Goal: Communication & Community: Answer question/provide support

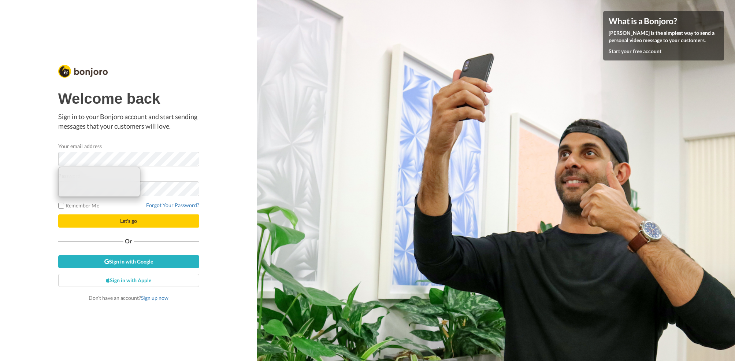
click at [230, 172] on div "Welcome back Sign in to your Bonjoro account and start sending messages that yo…" at bounding box center [128, 180] width 257 height 361
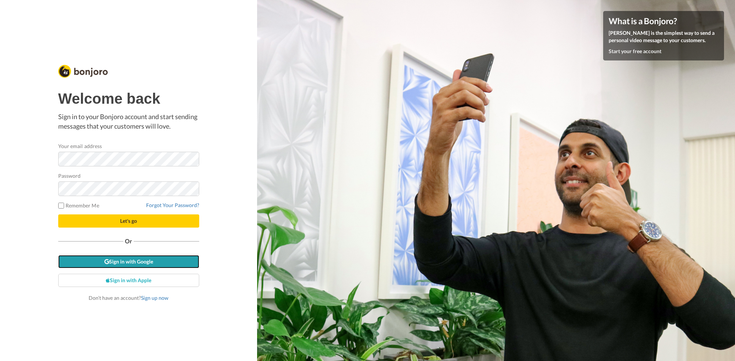
click at [160, 260] on link "Sign in with Google" at bounding box center [128, 261] width 141 height 13
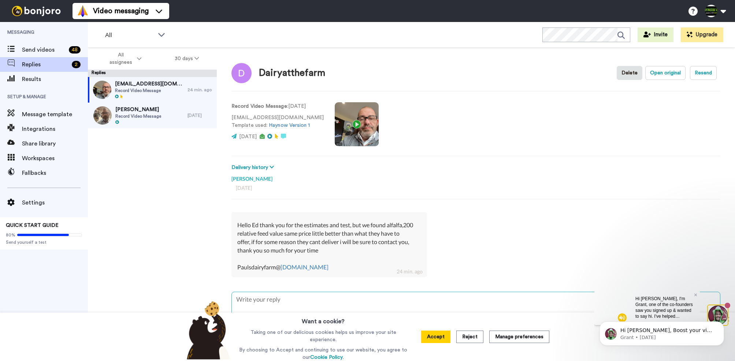
click at [276, 302] on textarea at bounding box center [476, 315] width 488 height 47
type textarea "x"
type textarea "T"
type textarea "x"
type textarea "Th"
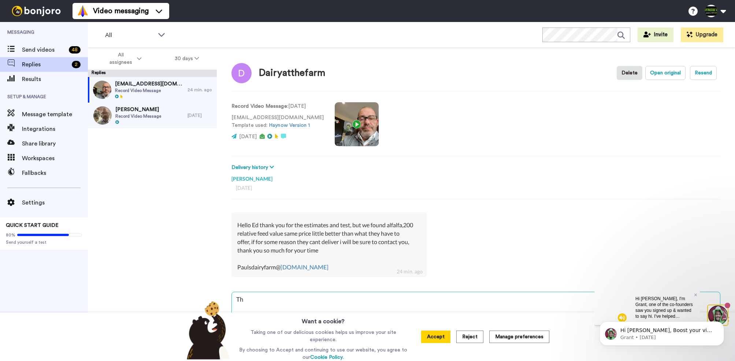
type textarea "x"
type textarea "Than"
type textarea "x"
type textarea "Thank"
type textarea "x"
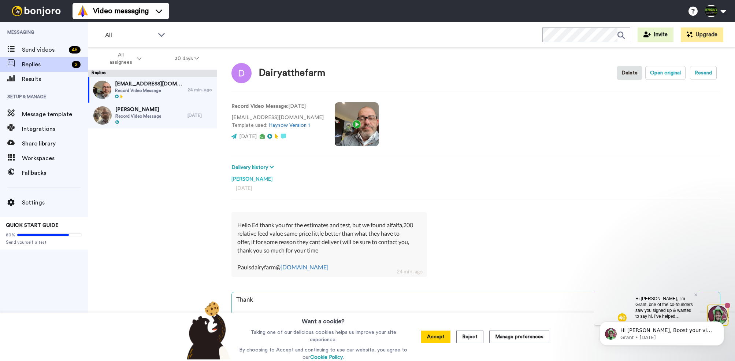
type textarea "Thanks"
type textarea "x"
type textarea "Thanks f"
type textarea "x"
type textarea "Thanks fo"
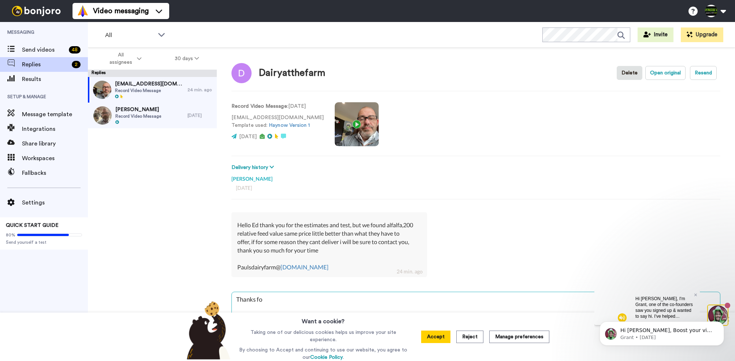
type textarea "x"
type textarea "Thanks fo r"
type textarea "x"
type textarea "Thanks fo rl"
type textarea "x"
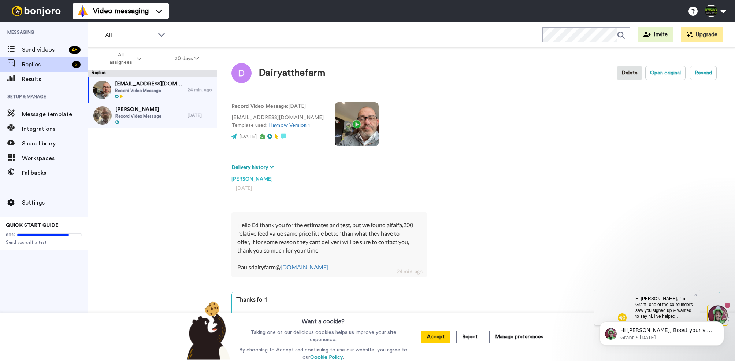
type textarea "Thanks fo rle"
type textarea "x"
type textarea "Thanks fo rlet"
type textarea "x"
type textarea "Thanks fo rlett"
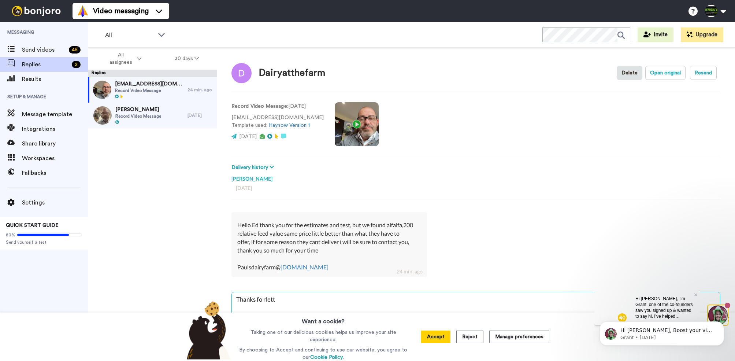
type textarea "x"
type textarea "Thanks fo rletti"
type textarea "x"
type textarea "Thanks fo rlett"
type textarea "x"
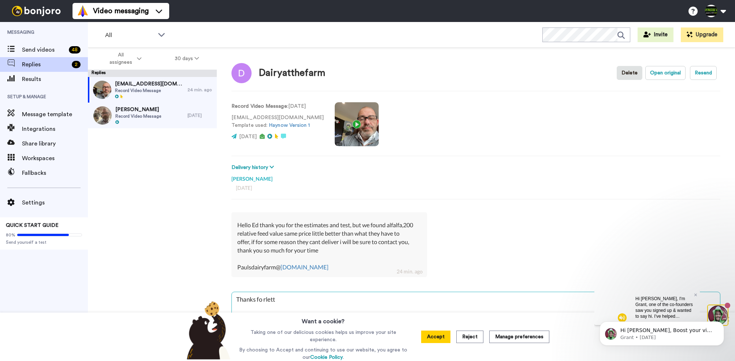
type textarea "Thanks fo rlet"
type textarea "x"
type textarea "Thanks fo rle"
type textarea "x"
type textarea "Thanks fo rl"
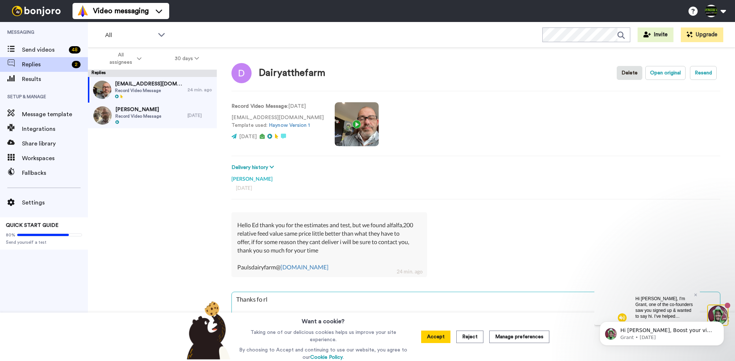
type textarea "x"
type textarea "Thanks fo r"
type textarea "x"
type textarea "Thanks fo"
type textarea "x"
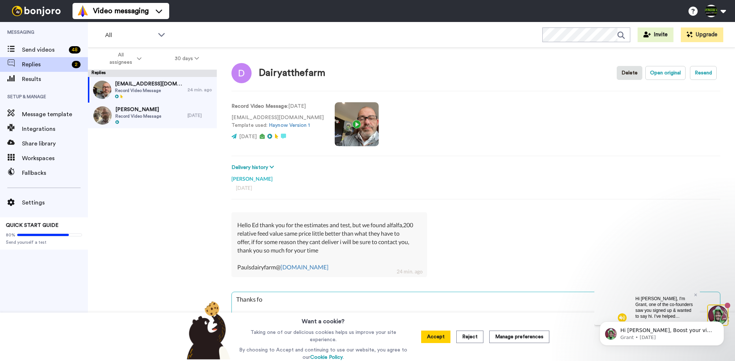
type textarea "Thanks fo"
type textarea "x"
type textarea "Thanks for"
type textarea "x"
type textarea "Thanks for"
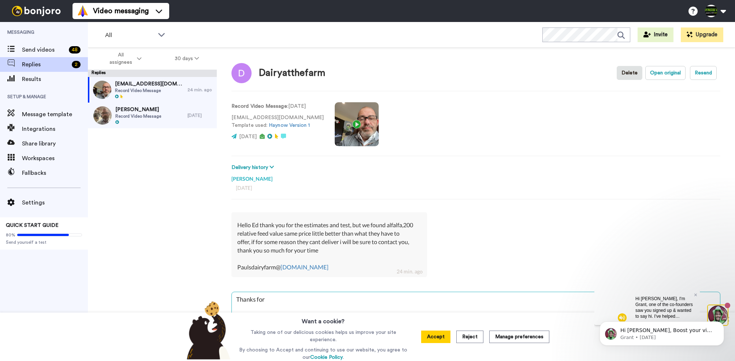
type textarea "x"
type textarea "Thanks for l"
type textarea "x"
type textarea "Thanks for le"
type textarea "x"
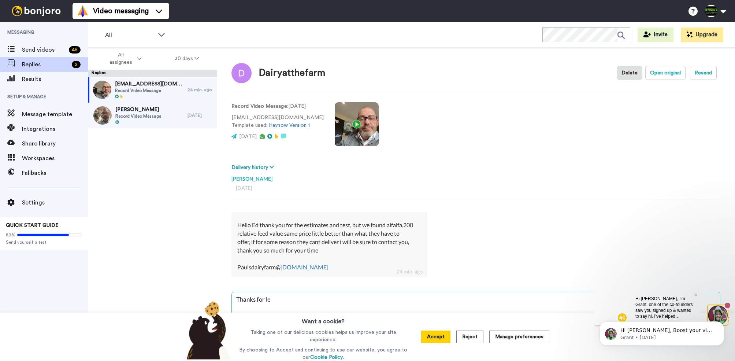
type textarea "Thanks for let"
type textarea "x"
type textarea "Thanks for lett"
type textarea "x"
type textarea "Thanks for letti"
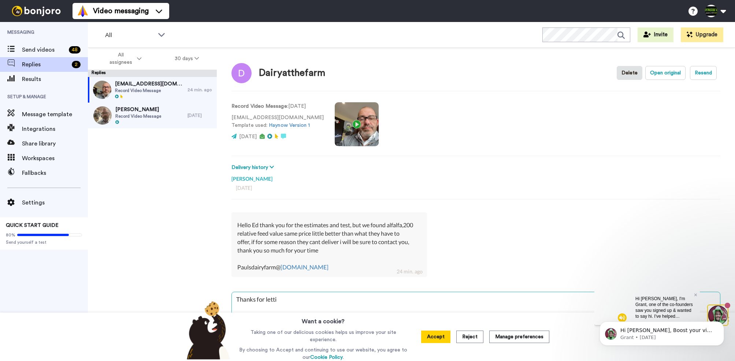
type textarea "x"
type textarea "Thanks for lettin"
type textarea "x"
type textarea "Thanks for letting"
type textarea "x"
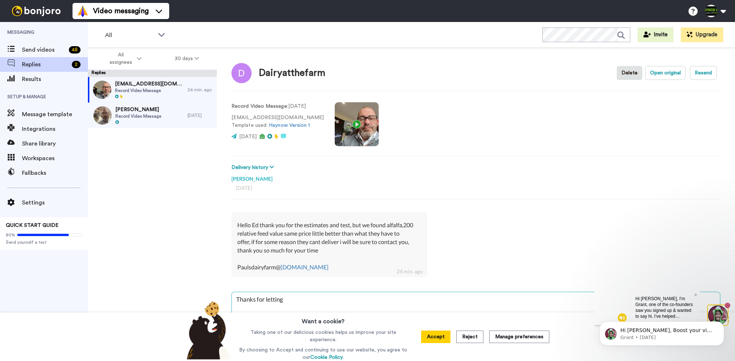
type textarea "Thanks for letting"
type textarea "x"
type textarea "Thanks for letting m"
type textarea "x"
type textarea "Thanks for letting me"
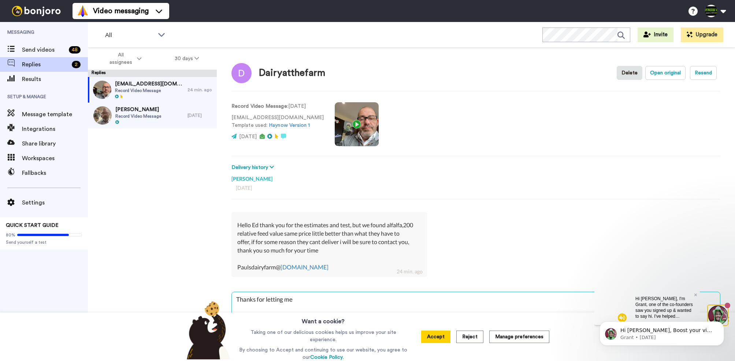
type textarea "x"
type textarea "Thanks for letting me"
type textarea "x"
type textarea "Thanks for letting me k"
type textarea "x"
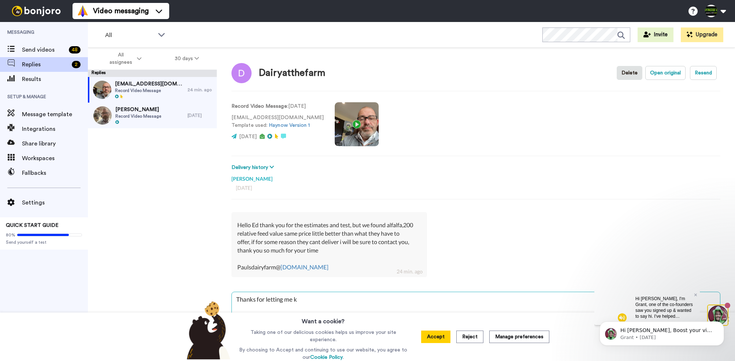
type textarea "Thanks for letting me kn"
type textarea "x"
type textarea "Thanks for letting me kno"
type textarea "x"
type textarea "Thanks for letting me know"
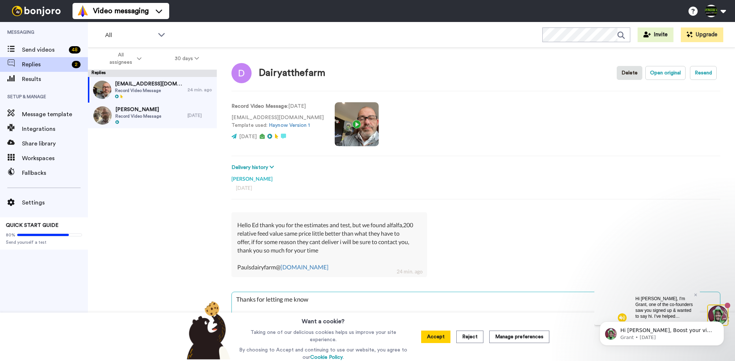
type textarea "x"
type textarea "Thanks for letting me know."
type textarea "x"
type textarea "Thanks for letting me know."
type textarea "x"
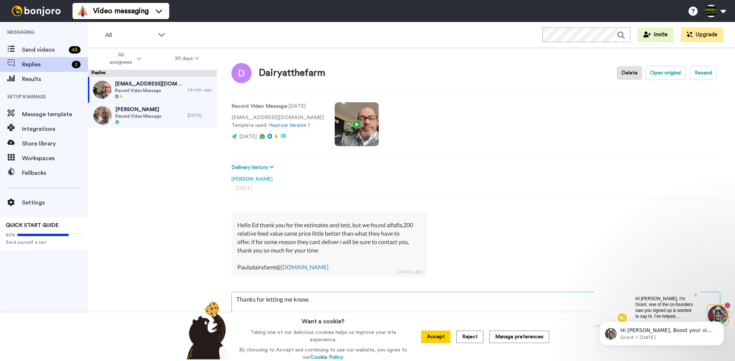
type textarea "Thanks for letting me know."
type textarea "x"
type textarea "Thanks for letting me know. A"
type textarea "x"
type textarea "Thanks for letting me know. Ap"
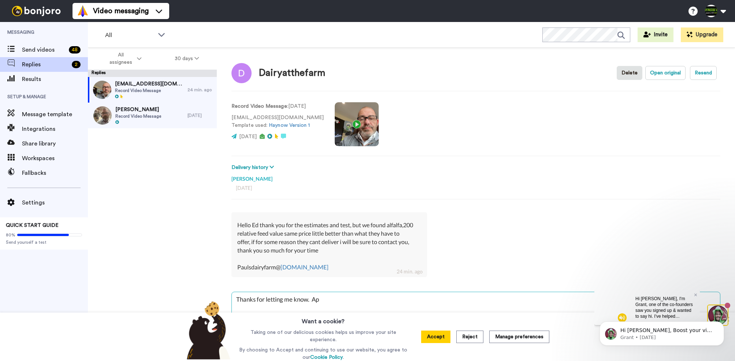
type textarea "x"
type textarea "Thanks for letting me know. App"
type textarea "x"
type textarea "Thanks for letting me know. Appr"
type textarea "x"
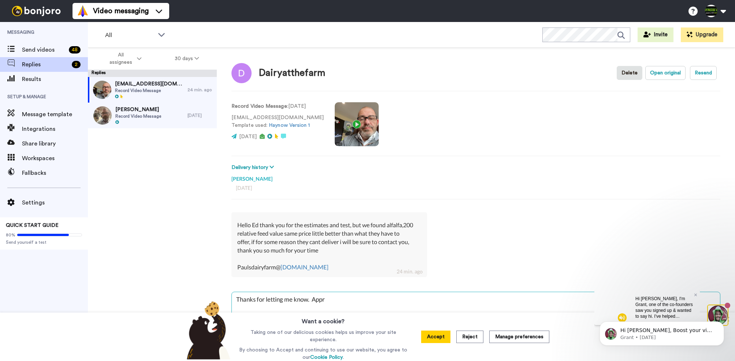
type textarea "Thanks for letting me know. Appre"
type textarea "x"
type textarea "Thanks for letting me know. Apprec"
type textarea "x"
type textarea "Thanks for letting me know. Appreci"
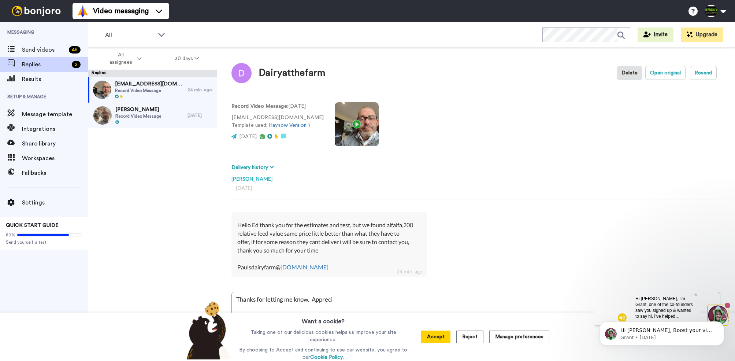
type textarea "x"
type textarea "Thanks for letting me know. Apprecia"
type textarea "x"
type textarea "Thanks for letting me know. Appreciat"
type textarea "x"
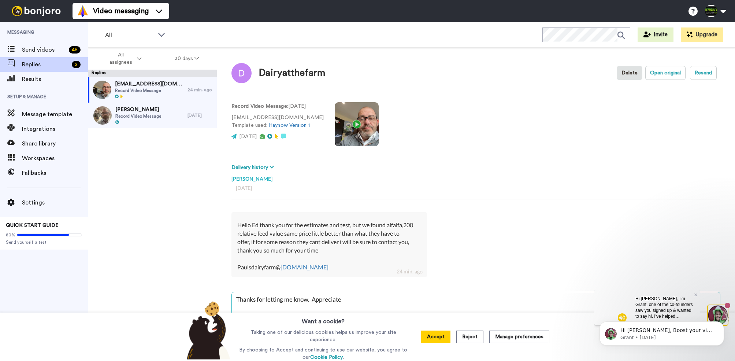
type textarea "Thanks for letting me know. Appreciate"
type textarea "x"
type textarea "Thanks for letting me know. Appreciate th"
type textarea "x"
type textarea "Thanks for letting me know. Appreciate the"
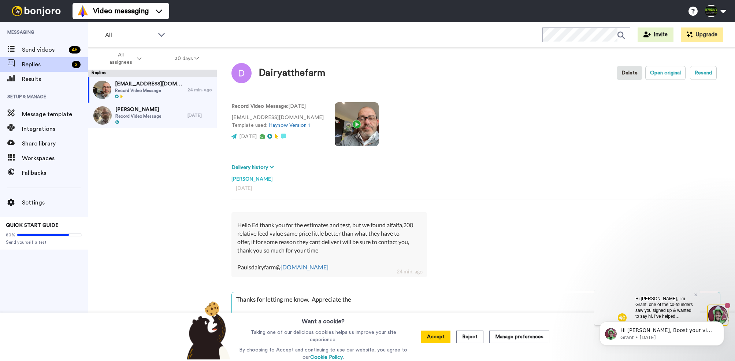
type textarea "x"
type textarea "Thanks for letting me know. Appreciate the"
type textarea "x"
type textarea "Thanks for letting me know. Appreciate the o"
type textarea "x"
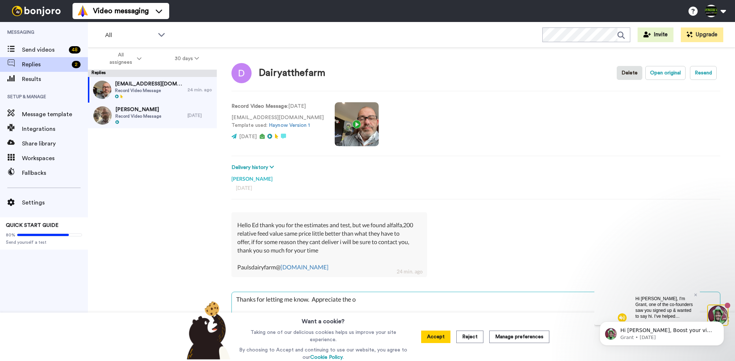
type textarea "Thanks for letting me know. Appreciate the op"
type textarea "x"
type textarea "Thanks for letting me know. Appreciate the opp"
type textarea "x"
type textarea "Thanks for letting me know. Appreciate the oppo"
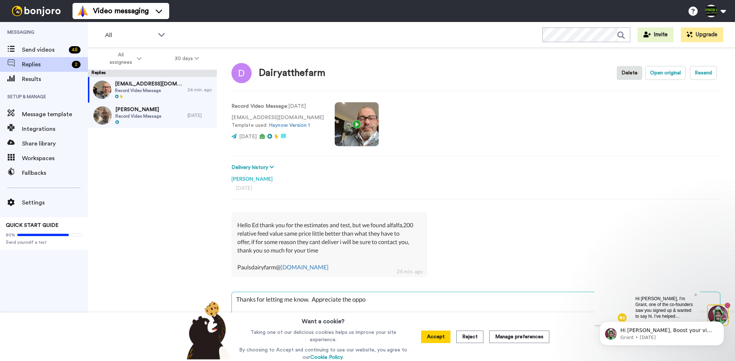
type textarea "x"
type textarea "Thanks for letting me know. Appreciate the oppor"
type textarea "x"
type textarea "Thanks for letting me know. Appreciate the opport"
type textarea "x"
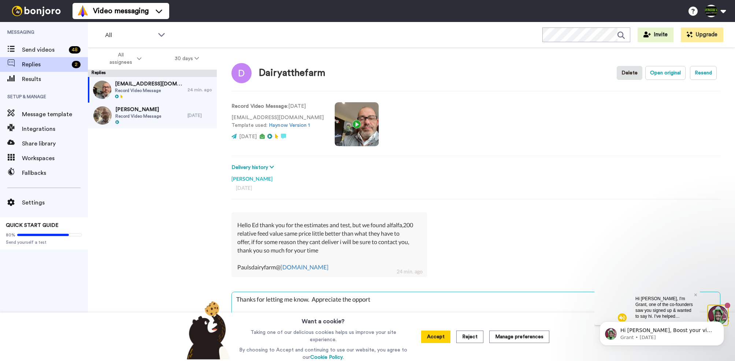
type textarea "Thanks for letting me know. Appreciate the opportu"
type textarea "x"
type textarea "Thanks for letting me know. Appreciate the opportun"
type textarea "x"
type textarea "Thanks for letting me know. Appreciate the opportuni"
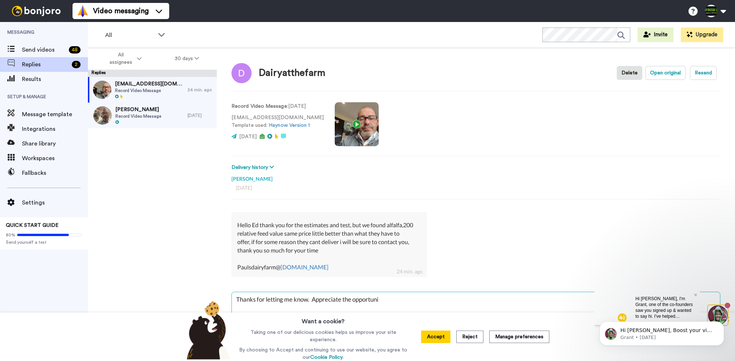
type textarea "x"
type textarea "Thanks for letting me know. Appreciate the opportunity"
type textarea "x"
type textarea "Thanks for letting me know. Appreciate the opportunity."
type textarea "x"
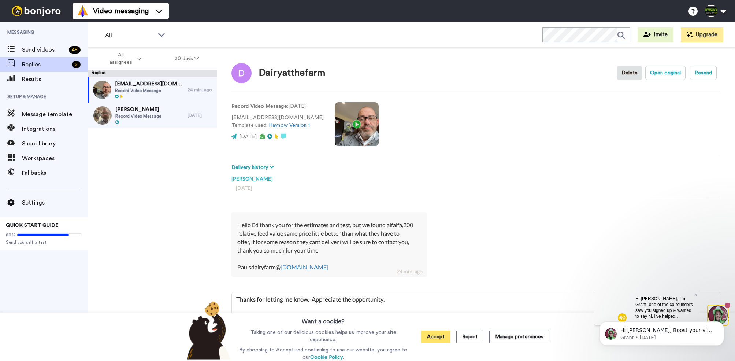
type textarea "Thanks for letting me know. Appreciate the opportunity."
click at [435, 340] on button "Accept" at bounding box center [435, 336] width 29 height 12
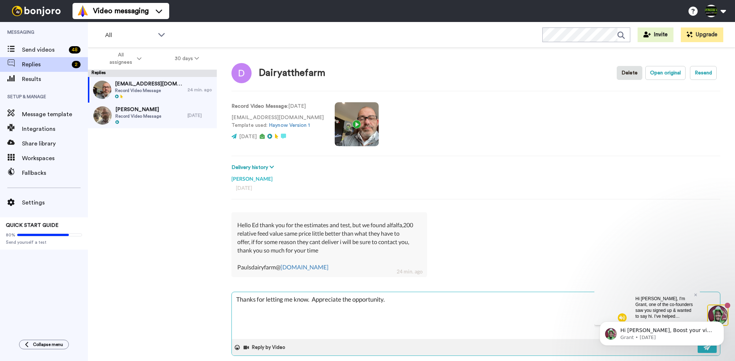
click at [399, 303] on textarea "Thanks for letting me know. Appreciate the opportunity." at bounding box center [476, 315] width 488 height 47
click at [722, 323] on icon "Dismiss notification" at bounding box center [722, 323] width 3 height 3
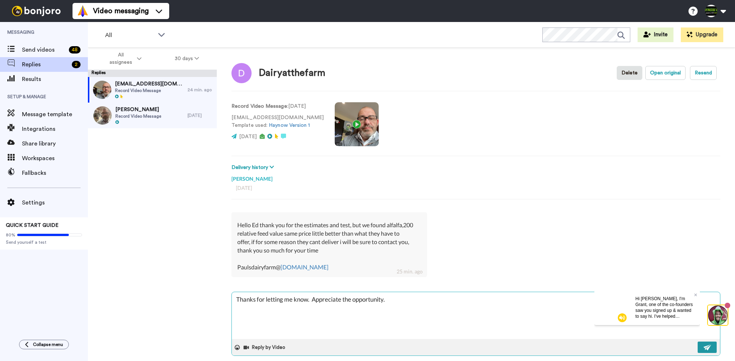
click at [707, 347] on img at bounding box center [708, 347] width 8 height 6
type textarea "x"
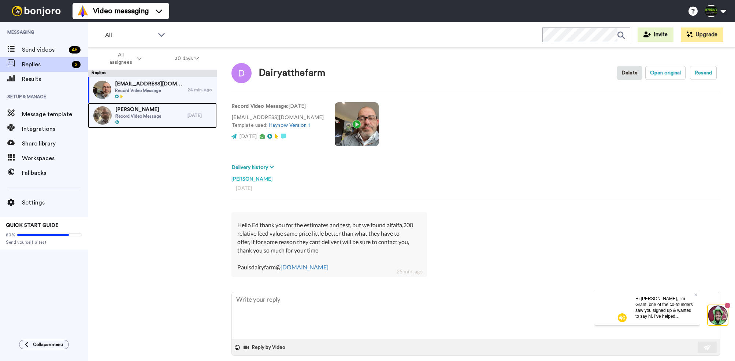
click at [149, 117] on span "Record Video Message" at bounding box center [138, 116] width 46 height 6
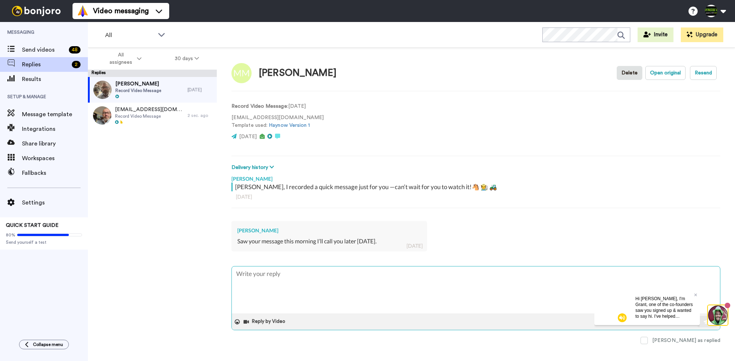
click at [338, 276] on textarea at bounding box center [476, 289] width 488 height 47
click at [337, 277] on textarea at bounding box center [476, 289] width 488 height 47
type textarea "x"
type textarea "H"
type textarea "x"
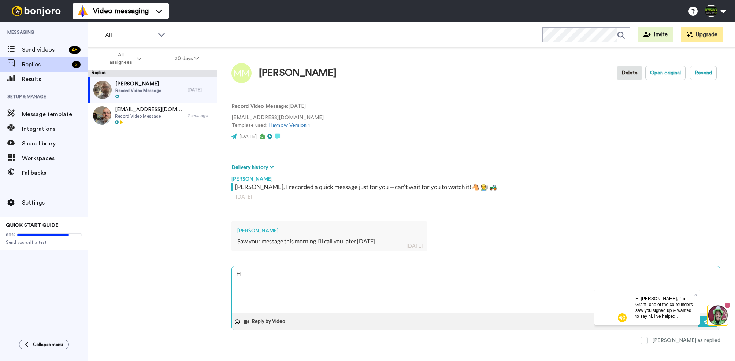
type textarea "Hi"
type textarea "x"
type textarea "Hi"
type textarea "x"
type textarea "Hi M"
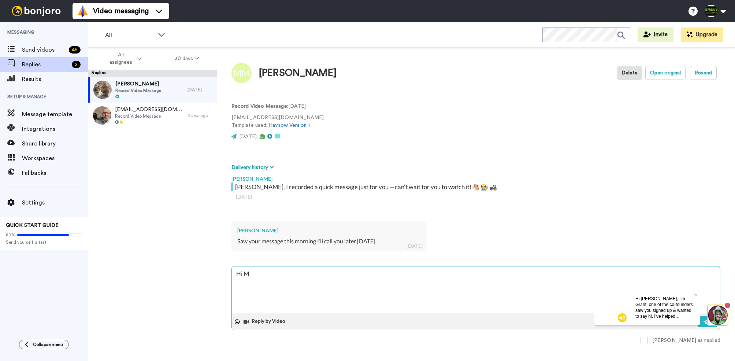
type textarea "x"
type textarea "Hi Ma"
type textarea "x"
type textarea "Hi Mar"
type textarea "x"
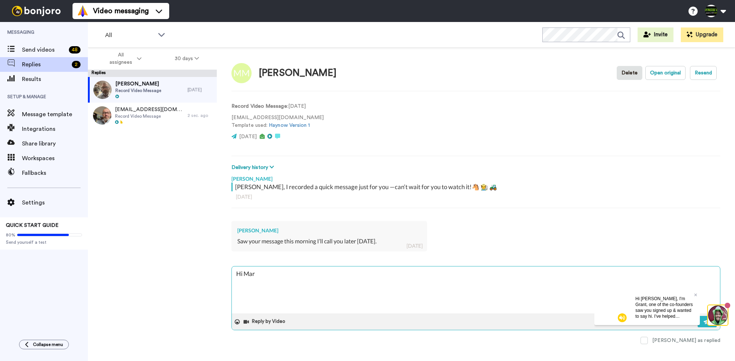
type textarea "Hi Mary"
type textarea "x"
type textarea "Hi Mary -"
type textarea "x"
type textarea "Hi Mary -"
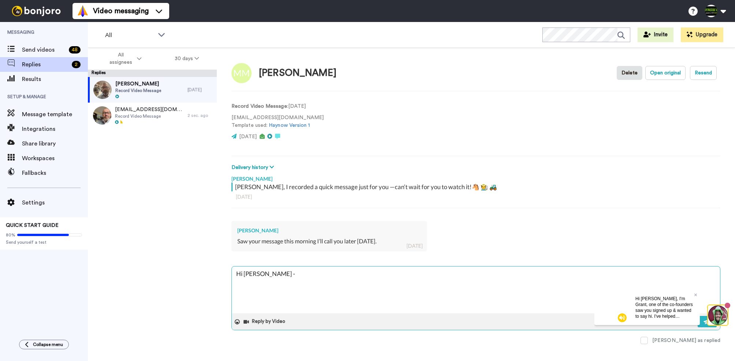
type textarea "x"
type textarea "Hi Mary - d"
type textarea "x"
type textarea "Hi Mary - did"
type textarea "x"
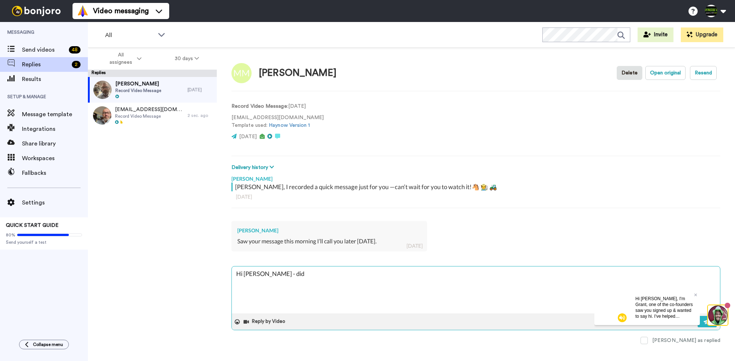
type textarea "Hi Mary - did"
type textarea "x"
type textarea "Hi Mary - did y"
type textarea "x"
type textarea "Hi Mary - did yo"
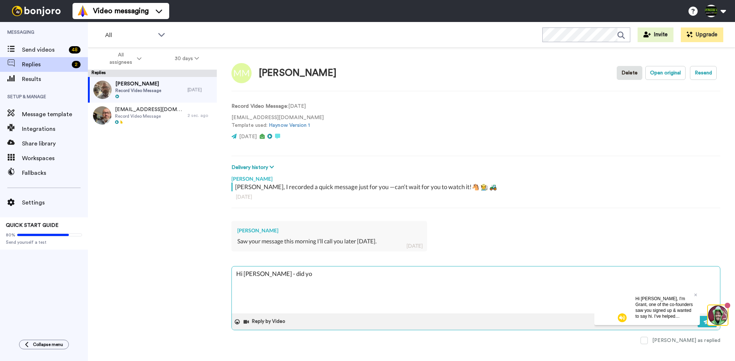
type textarea "x"
type textarea "Hi Mary - did you"
type textarea "x"
type textarea "Hi Mary - did you"
type textarea "x"
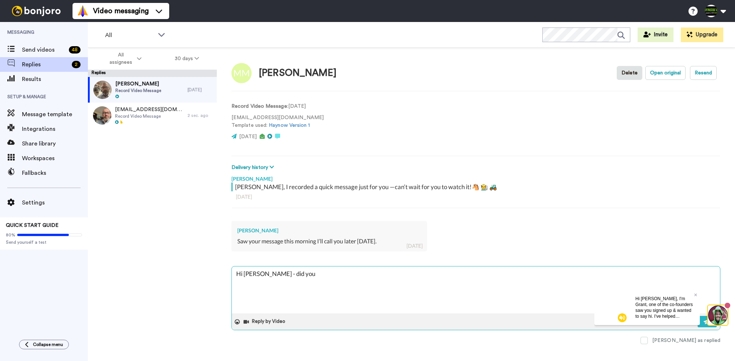
type textarea "Hi Mary - did you f"
type textarea "x"
type textarea "Hi Mary - did you fe"
type textarea "x"
type textarea "Hi Mary - did you fee"
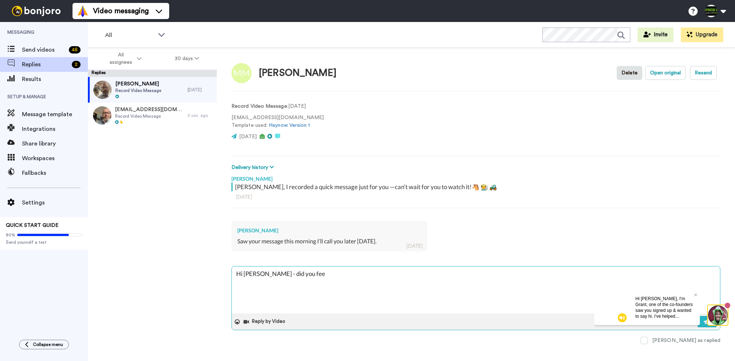
type textarea "x"
type textarea "Hi Mary - did you feed"
type textarea "x"
type textarea "Hi Mary - did you feed a"
type textarea "x"
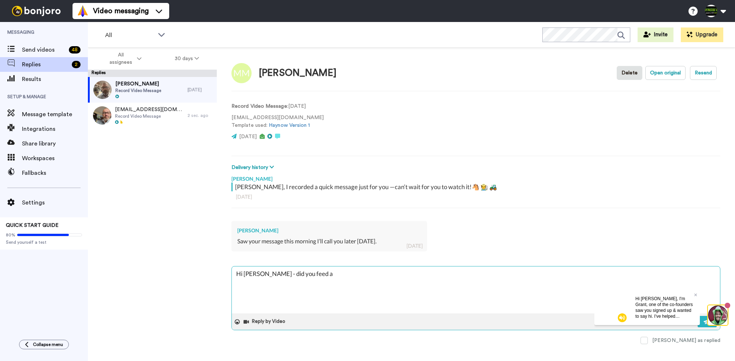
type textarea "Hi Mary - did you feed an"
type textarea "x"
type textarea "Hi Mary - did you feed any"
type textarea "x"
type textarea "Hi Mary - did you feed any"
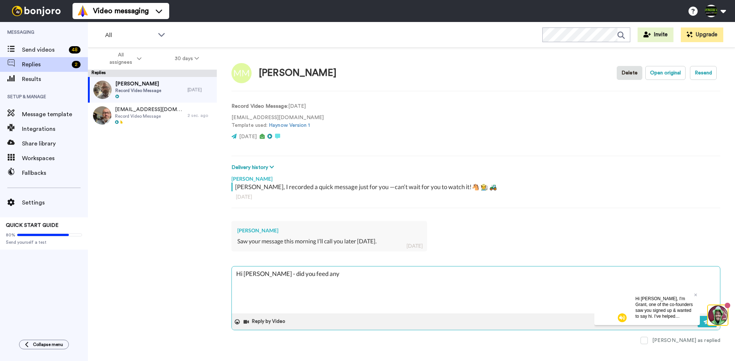
type textarea "x"
type textarea "Hi Mary - did you feed any o"
type textarea "x"
type textarea "Hi Mary - did you feed any of"
type textarea "x"
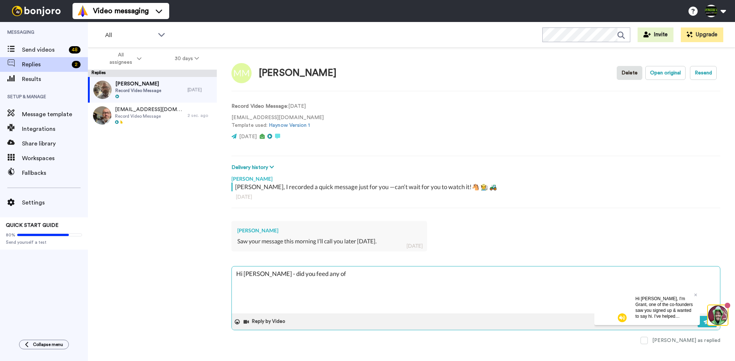
type textarea "Hi Mary - did you feed any of"
type textarea "x"
type textarea "Hi Mary - did you feed any of t"
type textarea "x"
type textarea "Hi Mary - did you feed any of th"
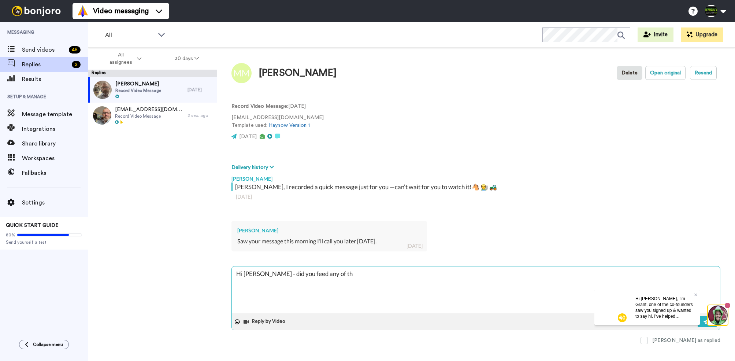
type textarea "x"
type textarea "Hi Mary - did you feed any of the"
type textarea "x"
type textarea "Hi Mary - did you feed any of the"
type textarea "x"
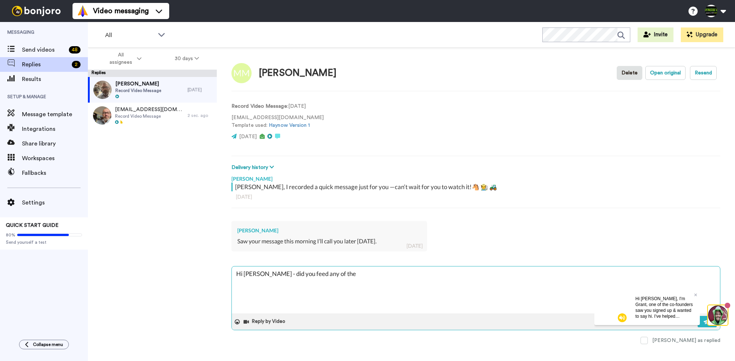
type textarea "Hi Mary - did you feed any of the h"
type textarea "x"
type textarea "Hi Mary - did you feed any of the ha"
type textarea "x"
type textarea "Hi Mary - did you feed any of the hay"
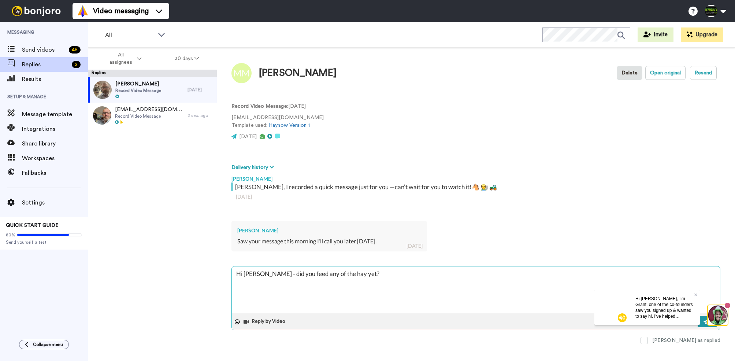
click at [706, 322] on img at bounding box center [708, 322] width 8 height 6
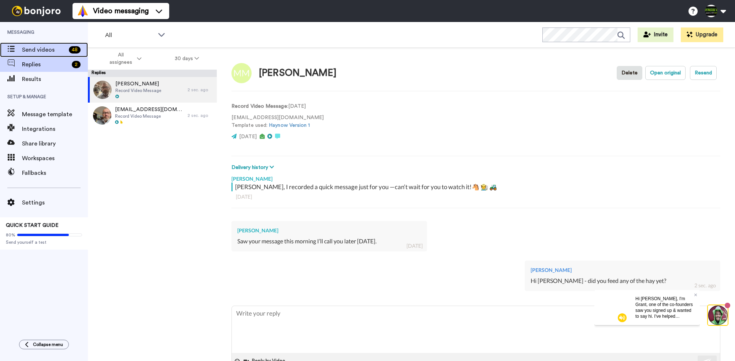
click at [30, 46] on span "Send videos" at bounding box center [44, 49] width 44 height 9
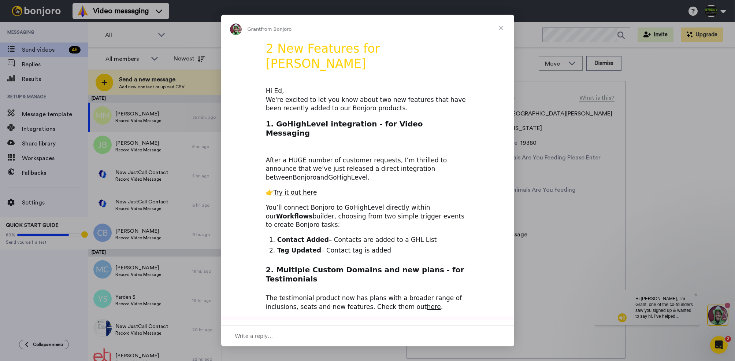
click at [505, 26] on span "Close" at bounding box center [501, 28] width 26 height 26
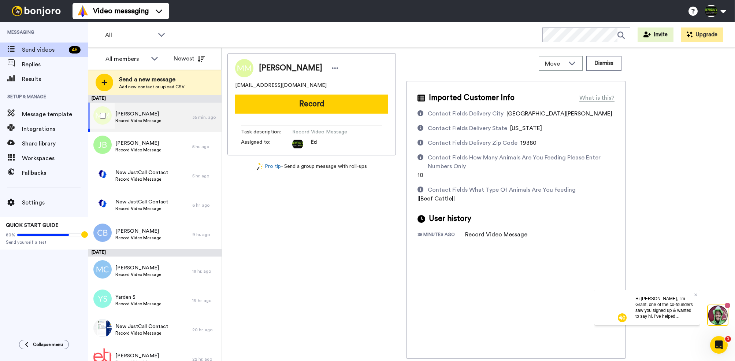
click at [165, 117] on div "Maggie Madden Record Video Message" at bounding box center [140, 117] width 104 height 29
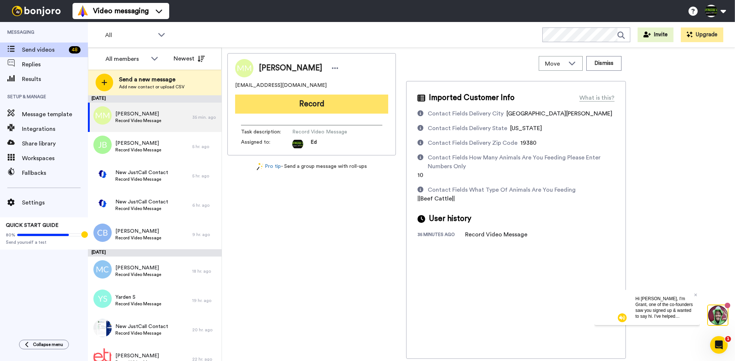
click at [298, 105] on button "Record" at bounding box center [311, 104] width 153 height 19
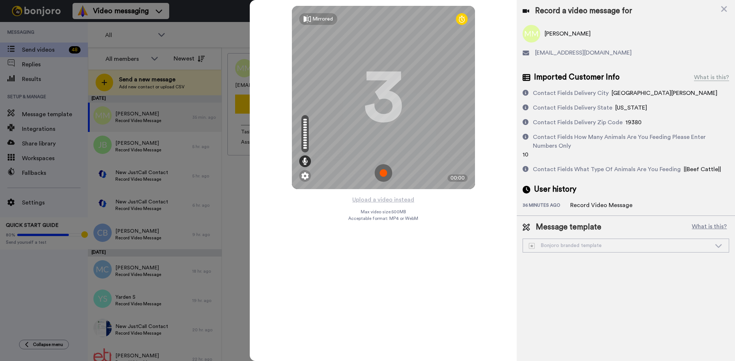
click at [382, 173] on img at bounding box center [384, 173] width 18 height 18
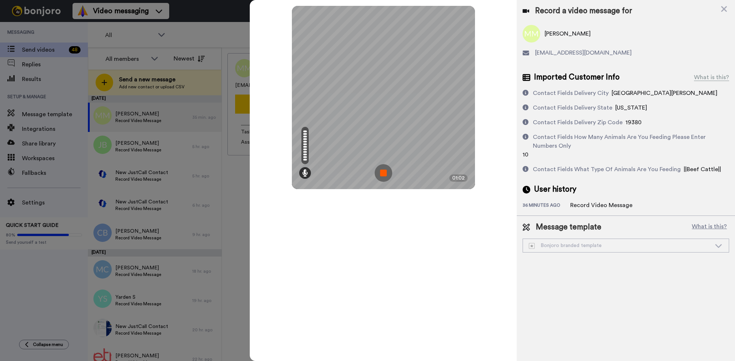
click at [385, 174] on img at bounding box center [384, 173] width 18 height 18
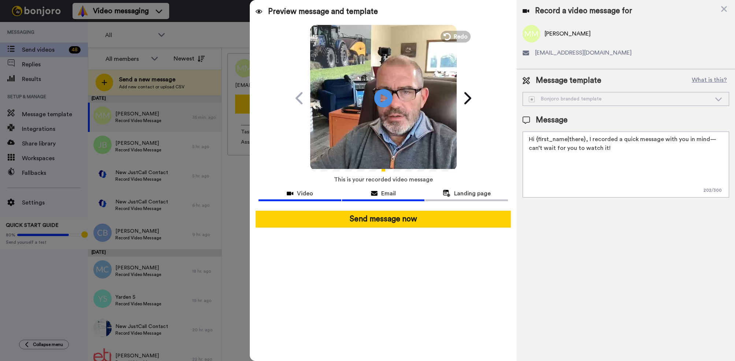
click at [390, 191] on span "Email" at bounding box center [388, 193] width 15 height 9
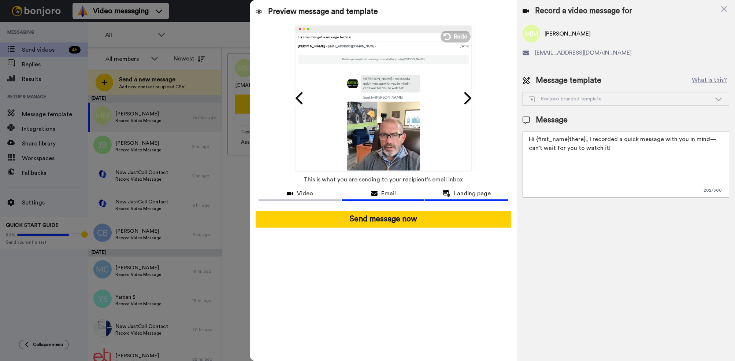
click at [461, 190] on span "Landing page" at bounding box center [472, 193] width 37 height 9
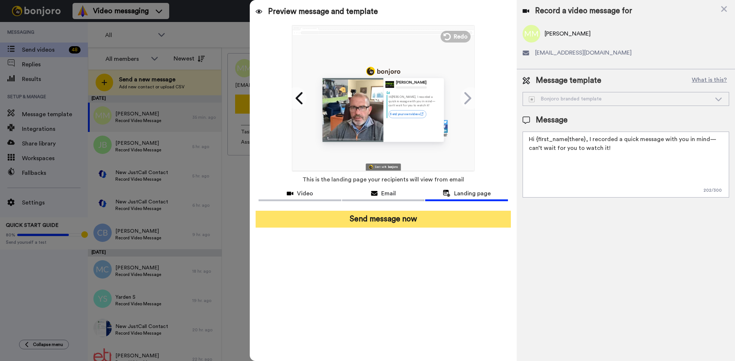
click at [390, 220] on button "Send message now" at bounding box center [383, 219] width 255 height 17
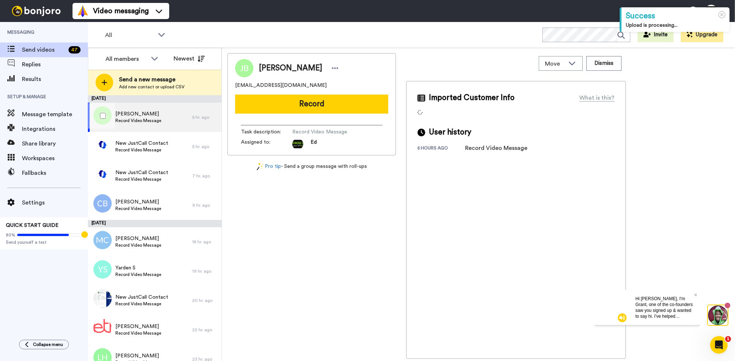
click at [152, 113] on span "Judy Benedict-Wilson" at bounding box center [138, 113] width 46 height 7
click at [697, 295] on icon at bounding box center [696, 294] width 3 height 4
click at [134, 115] on span "Judy Benedict-Wilson" at bounding box center [138, 113] width 46 height 7
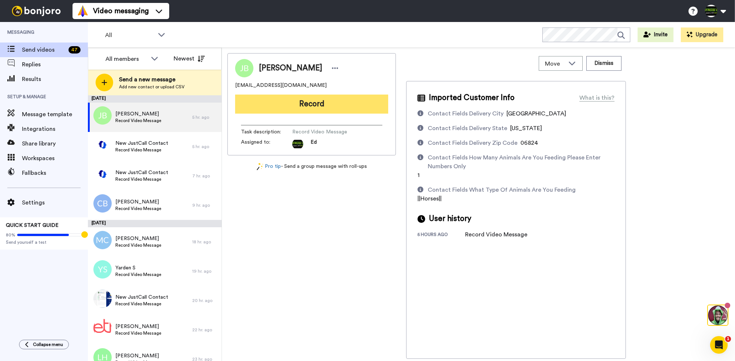
click at [306, 105] on button "Record" at bounding box center [311, 104] width 153 height 19
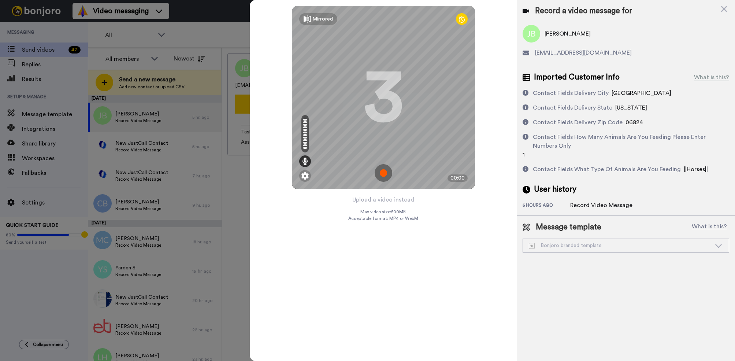
click at [382, 172] on img at bounding box center [384, 173] width 18 height 18
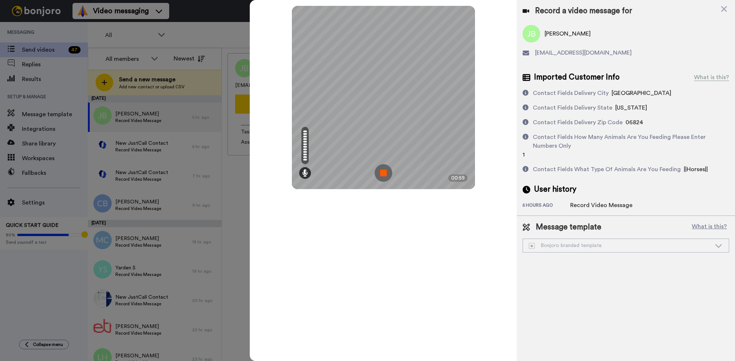
click at [382, 172] on img at bounding box center [384, 173] width 18 height 18
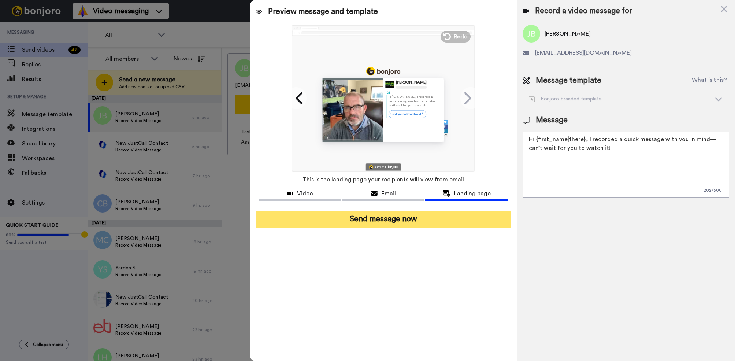
click at [389, 220] on button "Send message now" at bounding box center [383, 219] width 255 height 17
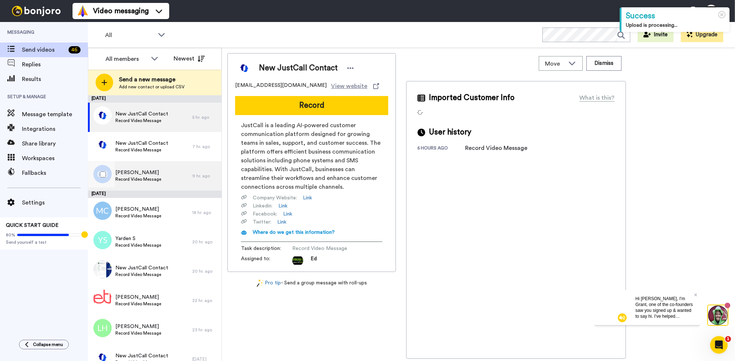
click at [175, 174] on div "[PERSON_NAME] Record Video Message" at bounding box center [140, 175] width 104 height 29
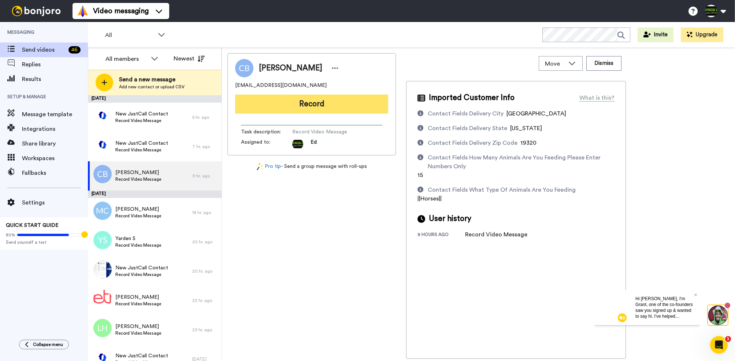
click at [330, 107] on button "Record" at bounding box center [311, 104] width 153 height 19
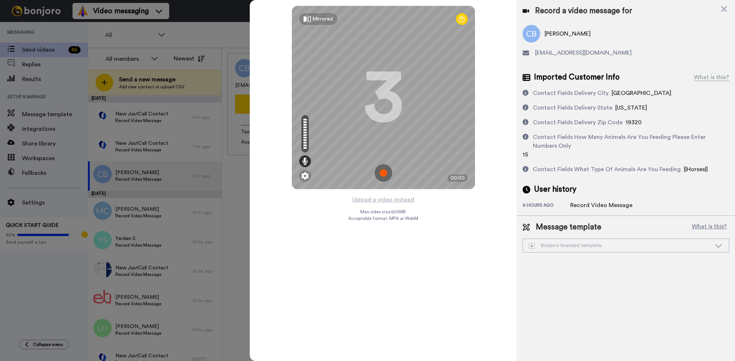
click at [386, 172] on img at bounding box center [384, 173] width 18 height 18
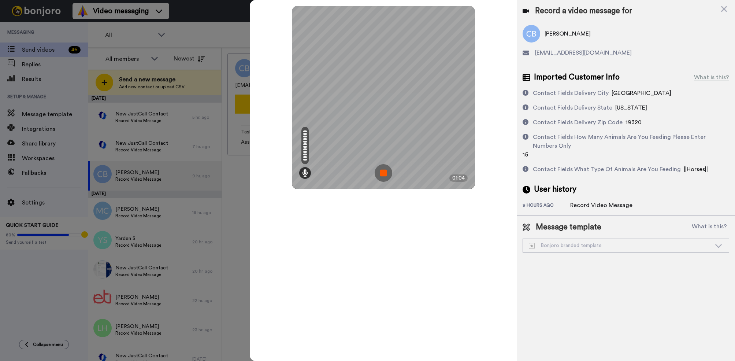
click at [386, 172] on img at bounding box center [384, 173] width 18 height 18
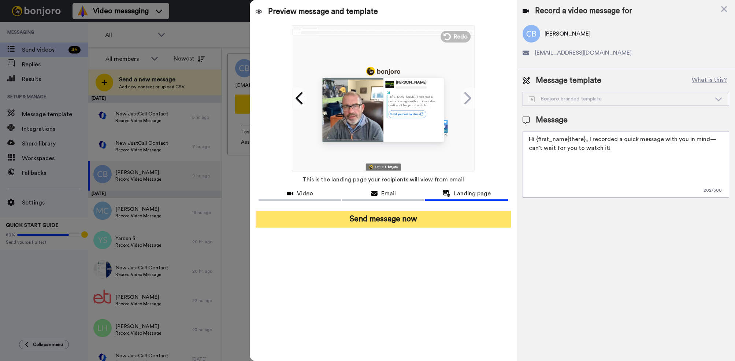
click at [407, 222] on button "Send message now" at bounding box center [383, 219] width 255 height 17
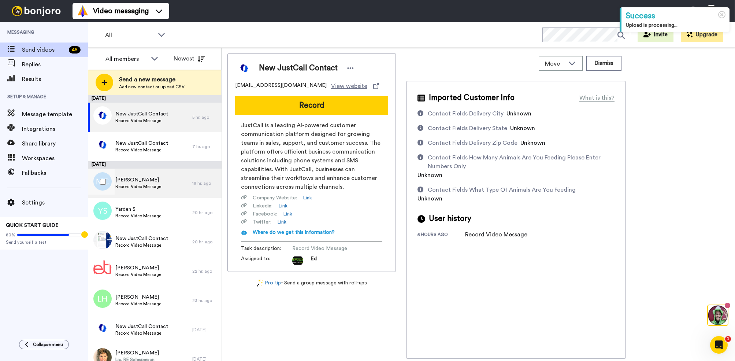
click at [163, 181] on div "Melissa Collier Record Video Message" at bounding box center [140, 183] width 104 height 29
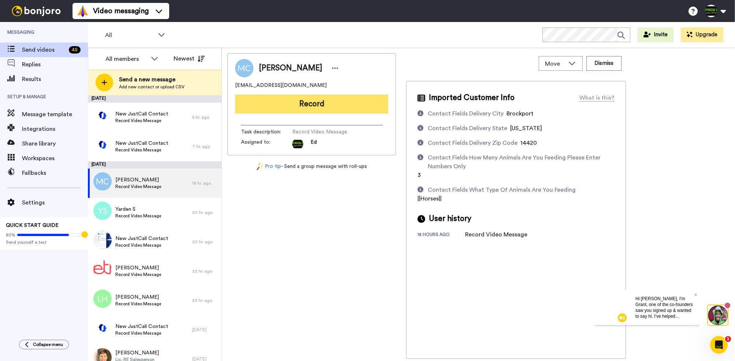
click at [319, 107] on button "Record" at bounding box center [311, 104] width 153 height 19
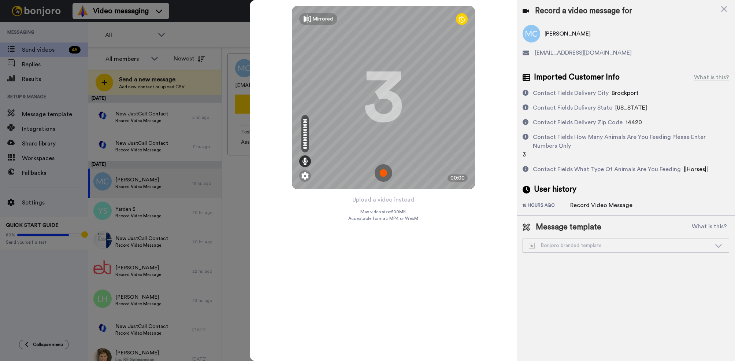
click at [388, 172] on img at bounding box center [384, 173] width 18 height 18
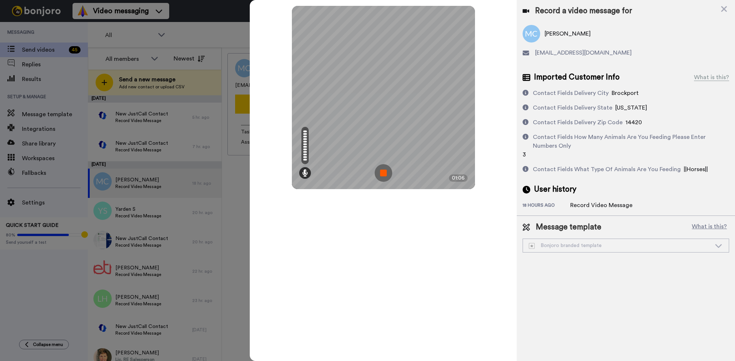
click at [385, 173] on img at bounding box center [384, 173] width 18 height 18
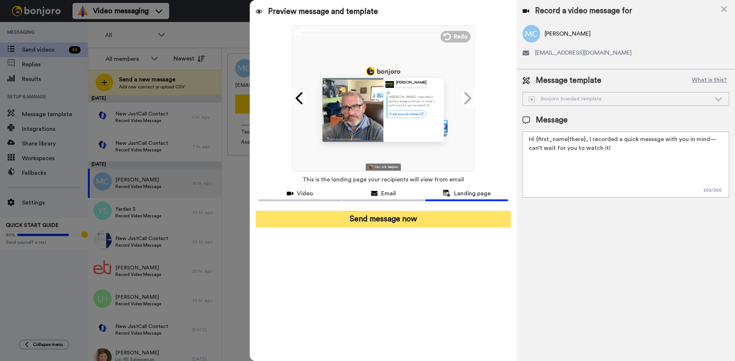
click at [380, 216] on button "Send message now" at bounding box center [383, 219] width 255 height 17
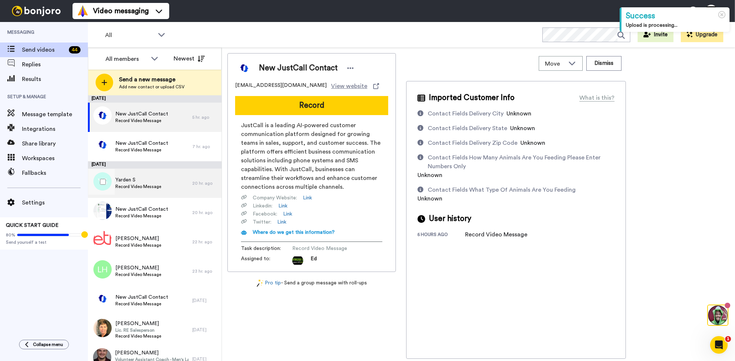
click at [168, 184] on div "Yarden S Record Video Message" at bounding box center [140, 183] width 104 height 29
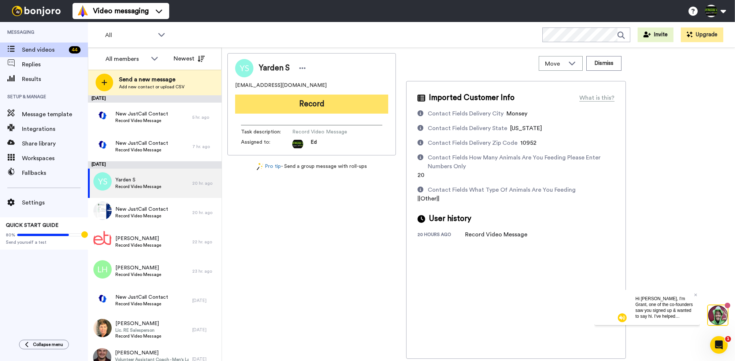
click at [330, 111] on button "Record" at bounding box center [311, 104] width 153 height 19
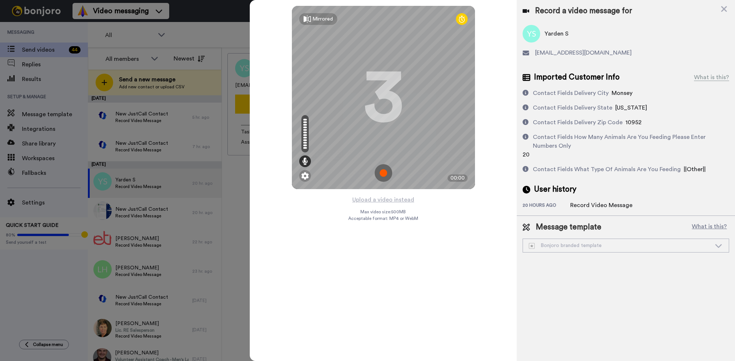
click at [385, 174] on img at bounding box center [384, 173] width 18 height 18
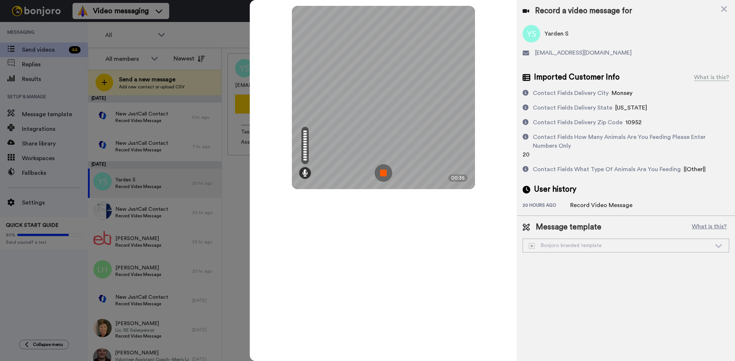
click at [383, 173] on img at bounding box center [384, 173] width 18 height 18
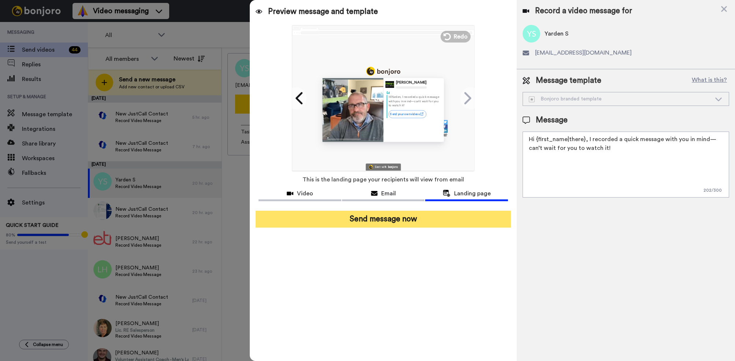
click at [385, 217] on button "Send message now" at bounding box center [383, 219] width 255 height 17
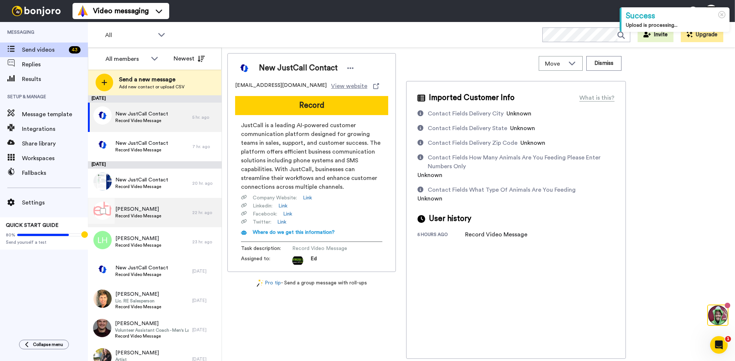
click at [172, 211] on div "[PERSON_NAME] Record Video Message" at bounding box center [140, 212] width 104 height 29
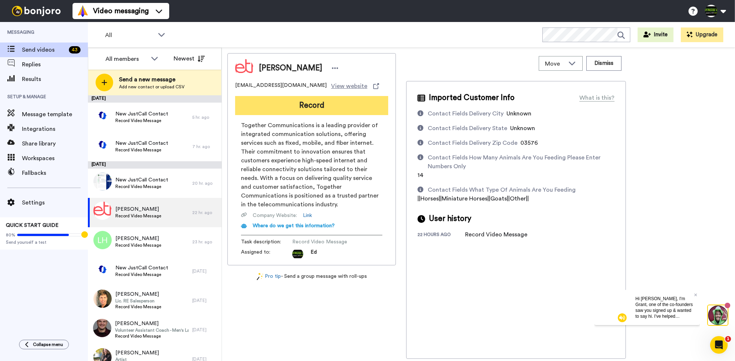
click at [313, 103] on button "Record" at bounding box center [311, 105] width 153 height 19
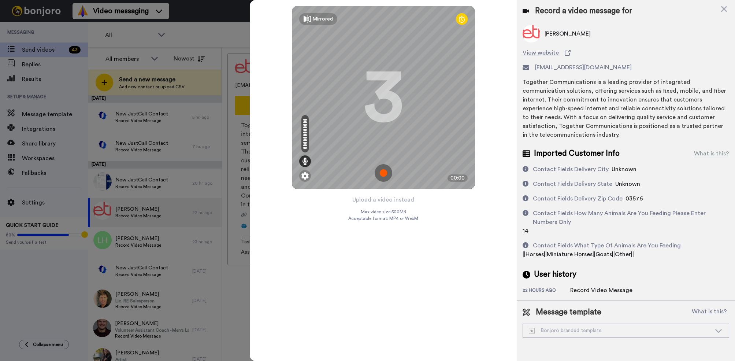
click at [381, 173] on img at bounding box center [384, 173] width 18 height 18
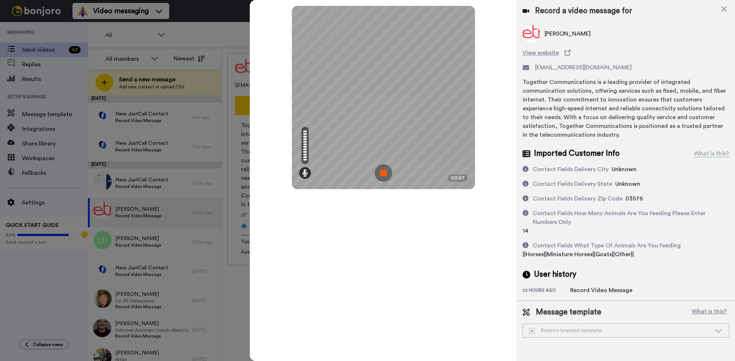
click at [386, 174] on img at bounding box center [384, 173] width 18 height 18
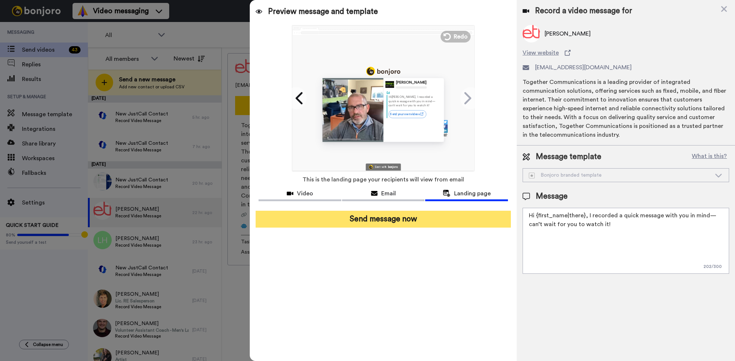
click at [404, 223] on button "Send message now" at bounding box center [383, 219] width 255 height 17
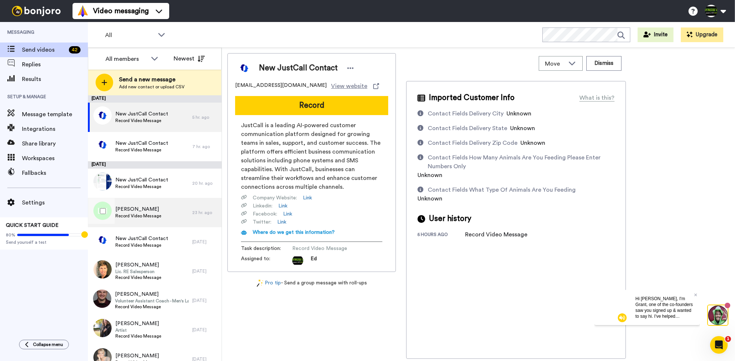
click at [158, 215] on span "Record Video Message" at bounding box center [138, 216] width 46 height 6
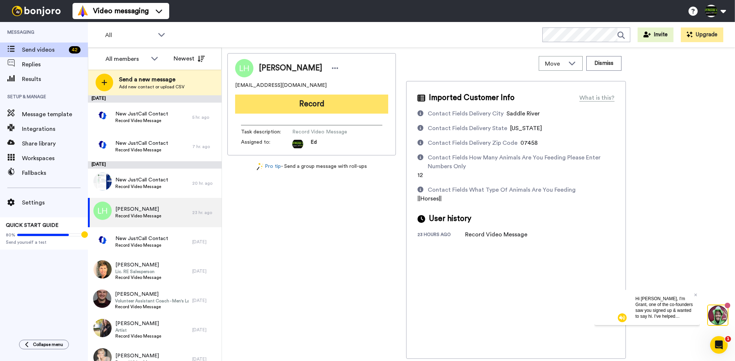
click at [327, 106] on button "Record" at bounding box center [311, 104] width 153 height 19
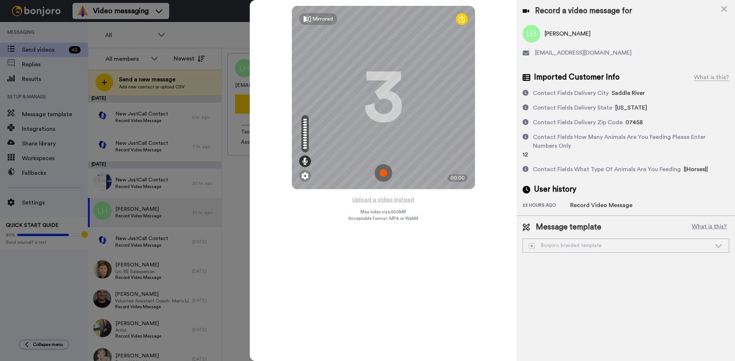
click at [385, 175] on img at bounding box center [384, 173] width 18 height 18
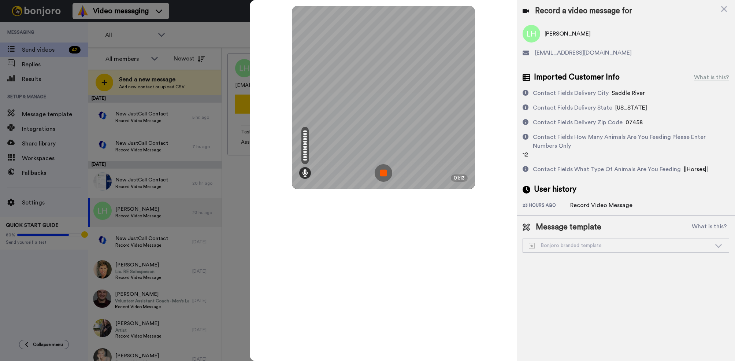
click at [381, 174] on img at bounding box center [384, 173] width 18 height 18
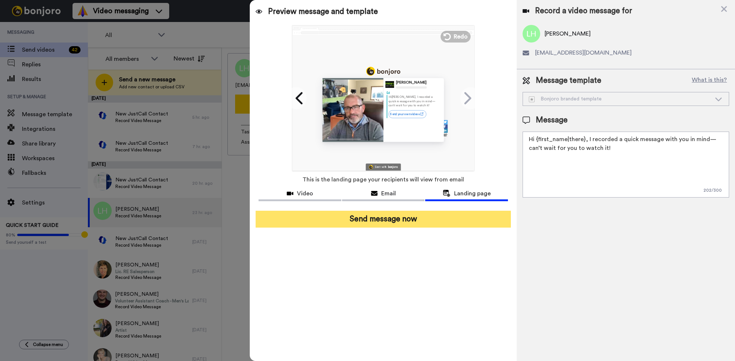
click at [398, 218] on button "Send message now" at bounding box center [383, 219] width 255 height 17
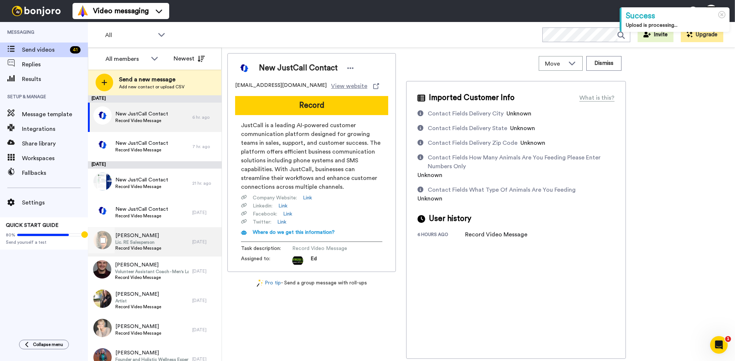
click at [155, 236] on span "Dawn Meifert" at bounding box center [138, 235] width 46 height 7
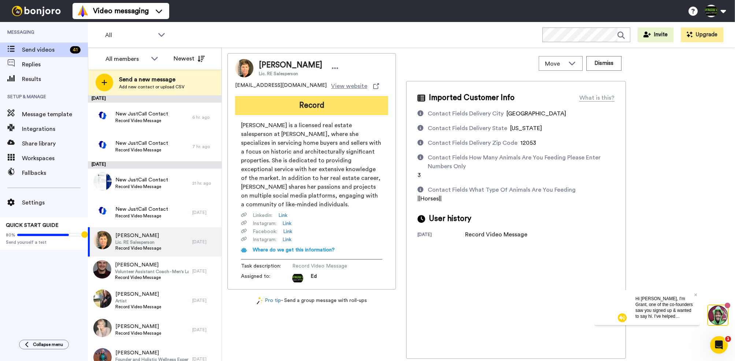
click at [310, 110] on button "Record" at bounding box center [311, 105] width 153 height 19
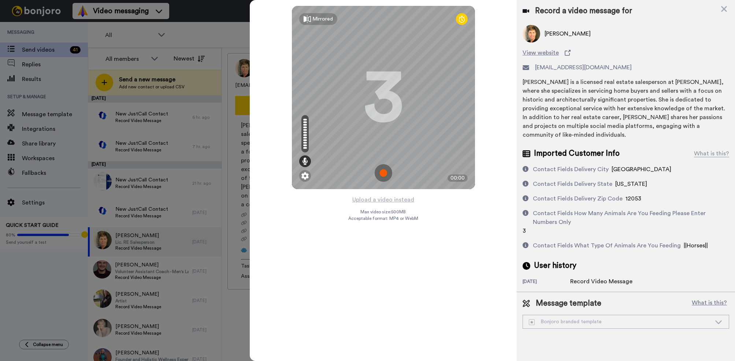
click at [385, 174] on img at bounding box center [384, 173] width 18 height 18
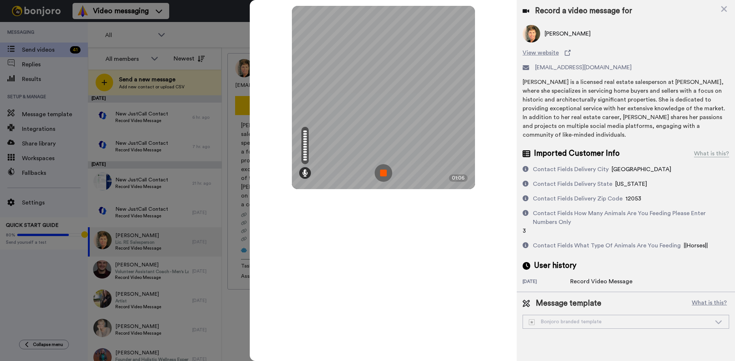
click at [385, 174] on img at bounding box center [384, 173] width 18 height 18
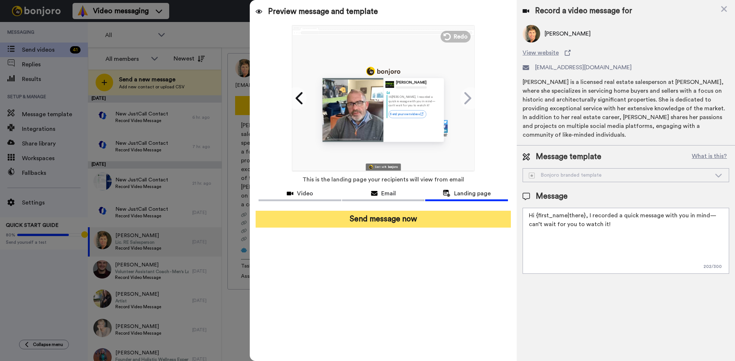
click at [394, 222] on button "Send message now" at bounding box center [383, 219] width 255 height 17
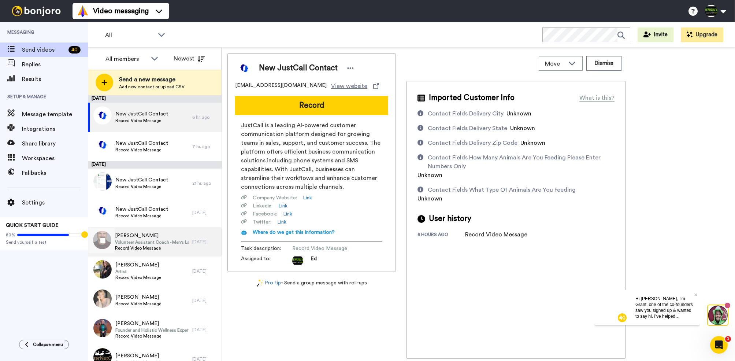
click at [156, 239] on span "[PERSON_NAME]" at bounding box center [152, 235] width 74 height 7
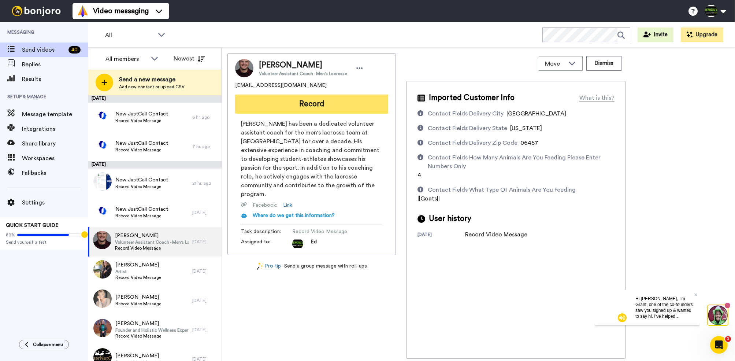
click at [316, 108] on button "Record" at bounding box center [311, 104] width 153 height 19
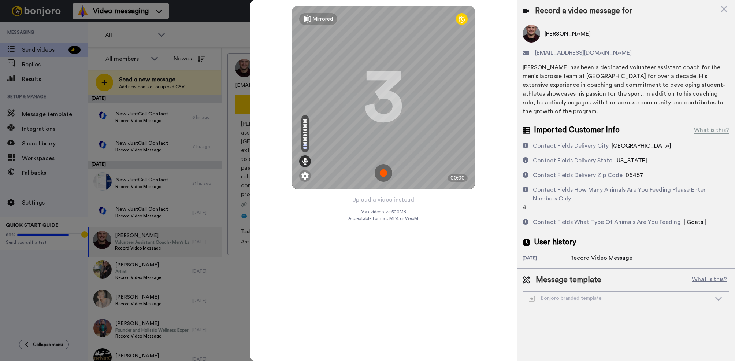
click at [387, 173] on img at bounding box center [384, 173] width 18 height 18
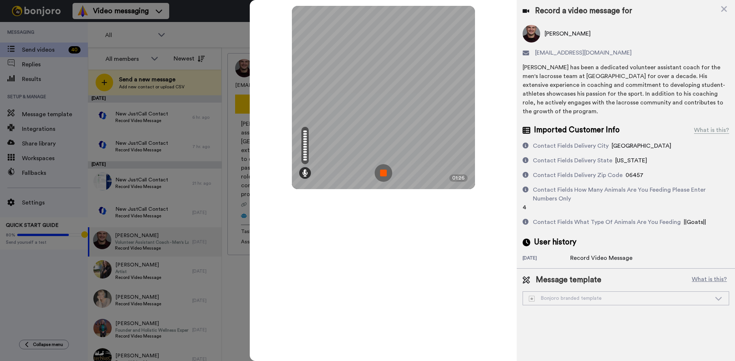
click at [384, 173] on img at bounding box center [384, 173] width 18 height 18
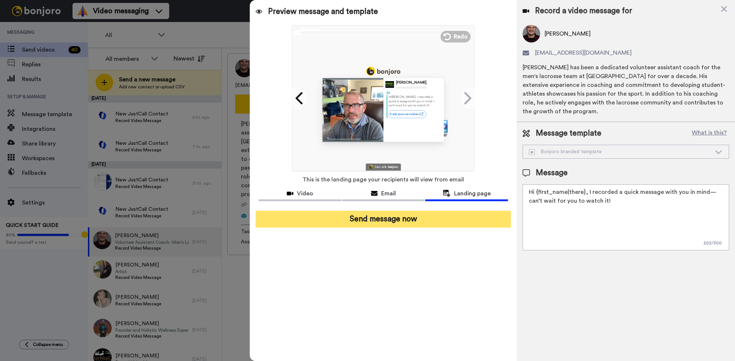
click at [391, 219] on button "Send message now" at bounding box center [383, 219] width 255 height 17
